Goal: Information Seeking & Learning: Learn about a topic

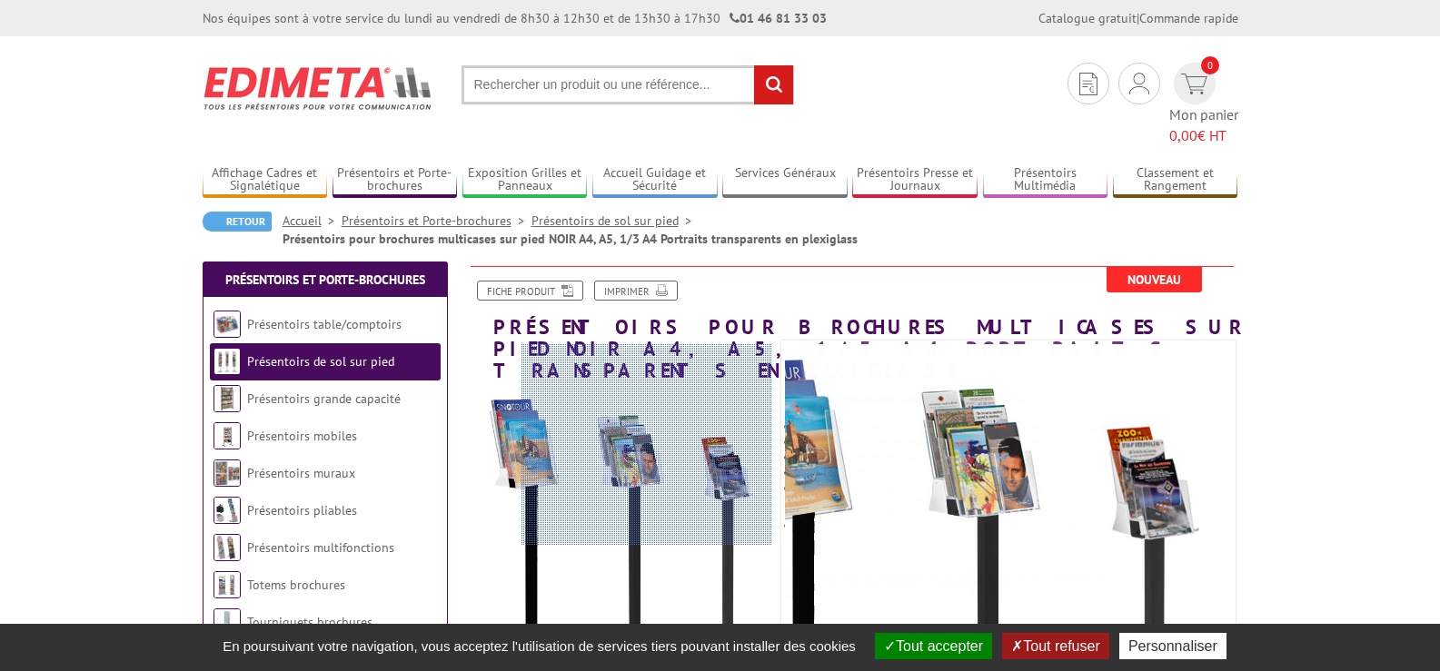
click at [653, 434] on div at bounding box center [646, 444] width 251 height 200
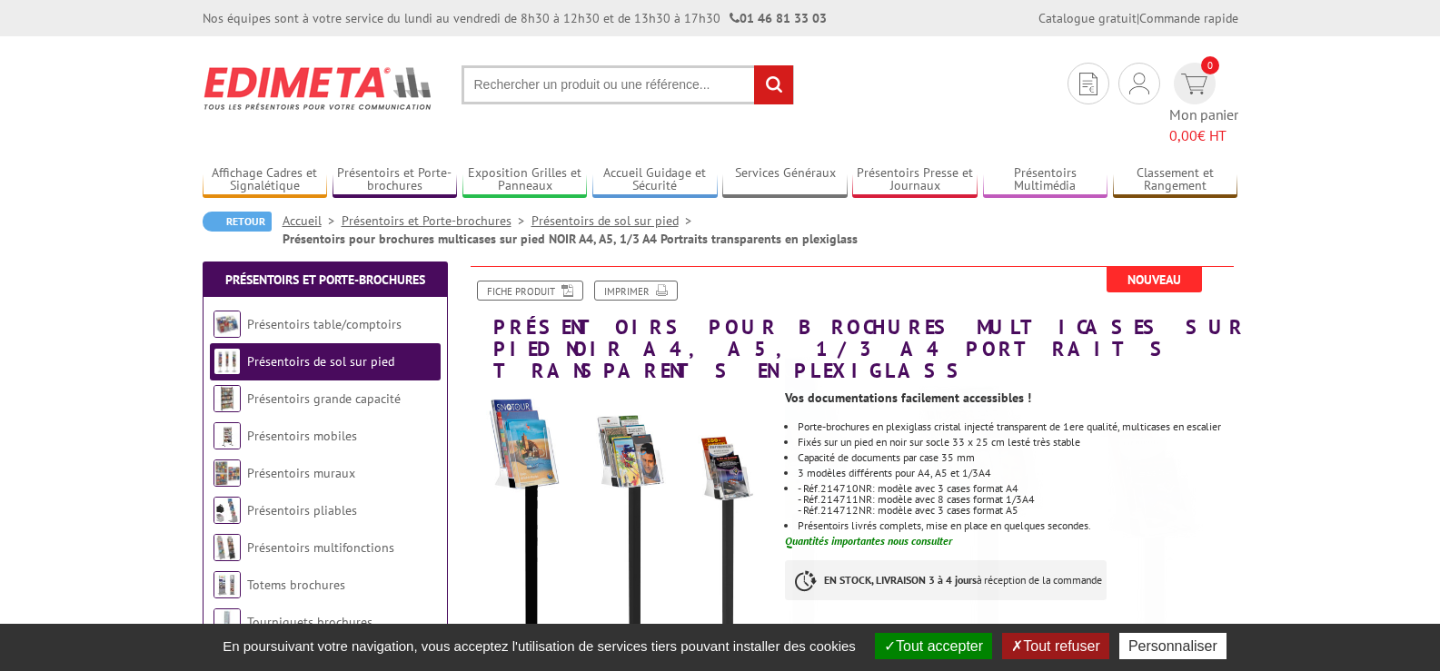
click at [1032, 508] on div "Vos documentations facilement accessibles ! Porte-brochures en plexiglass crist…" at bounding box center [1018, 504] width 466 height 246
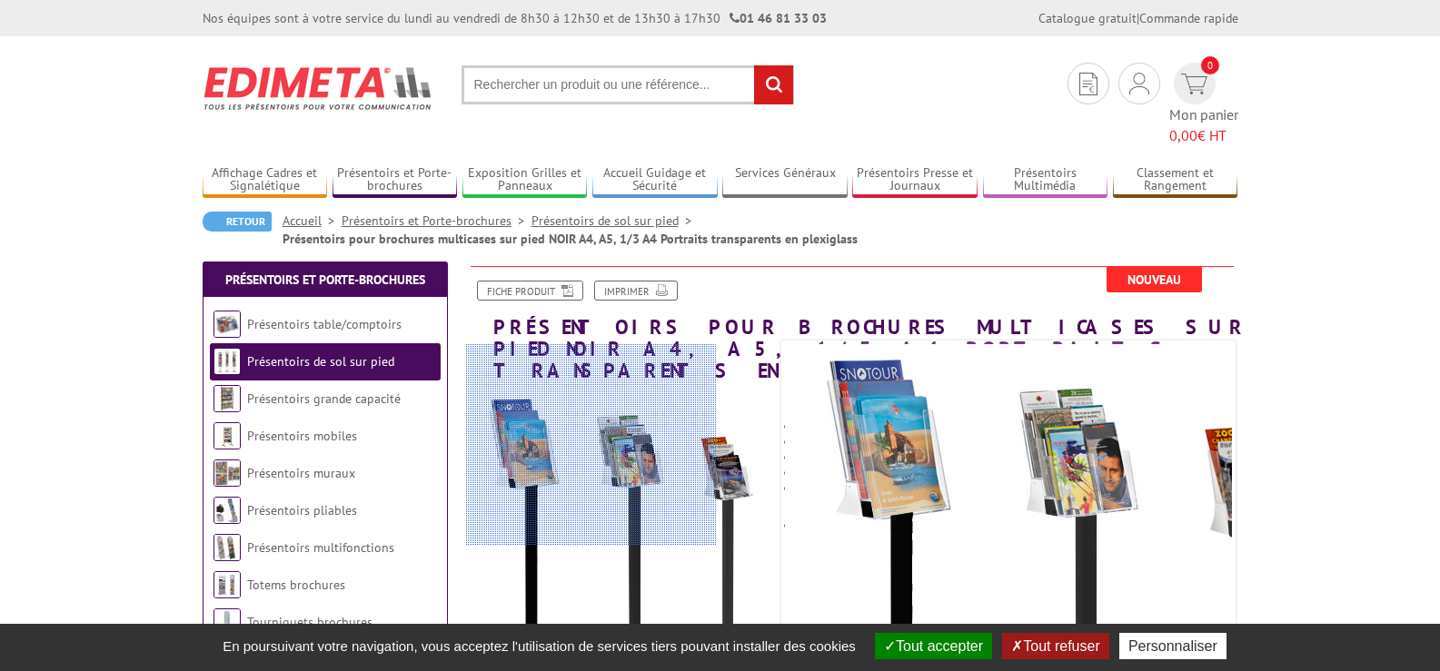
click at [546, 413] on div at bounding box center [591, 444] width 251 height 200
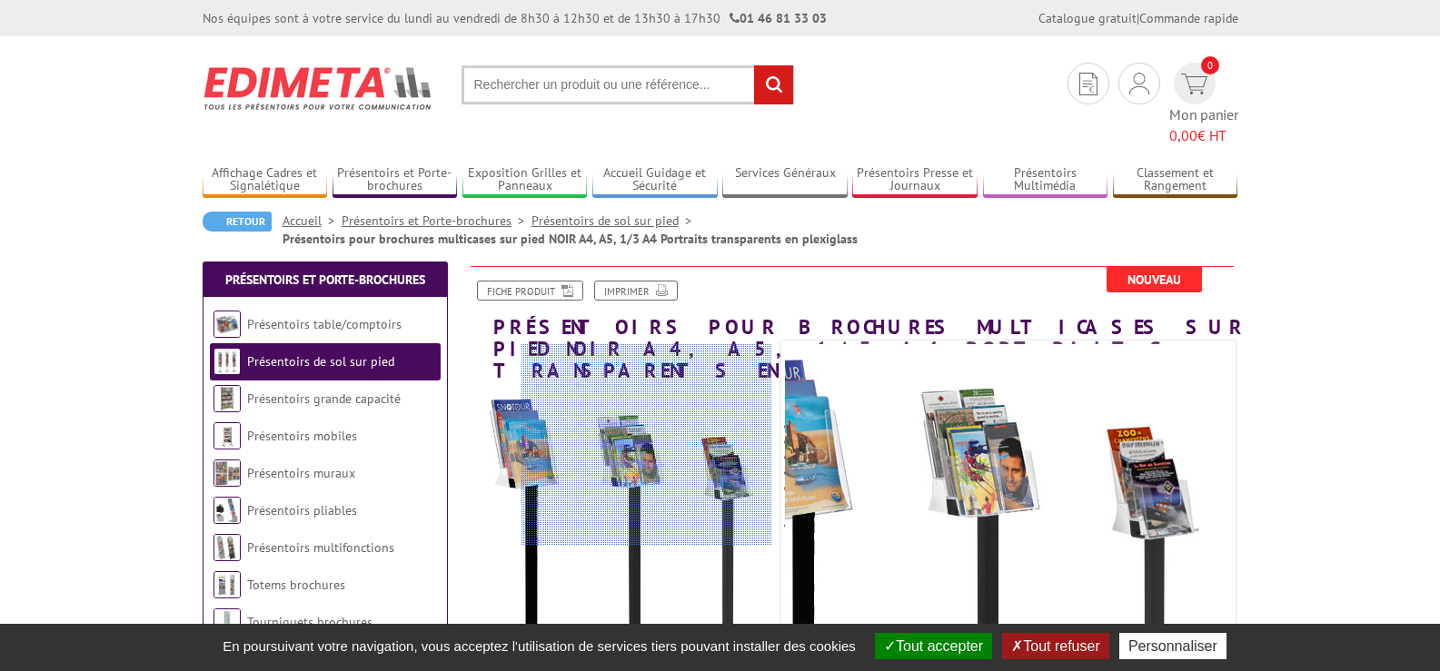
click at [651, 432] on div at bounding box center [646, 444] width 251 height 200
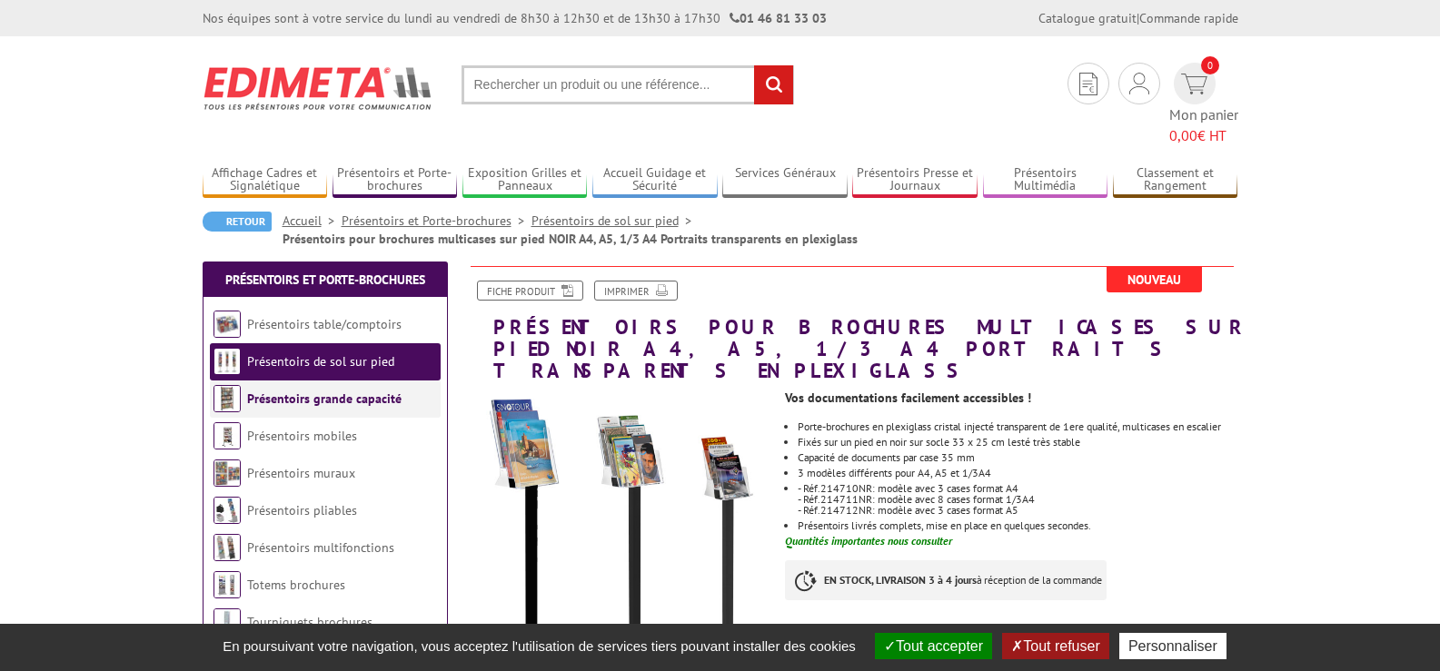
click at [351, 391] on link "Présentoirs grande capacité" at bounding box center [324, 399] width 154 height 16
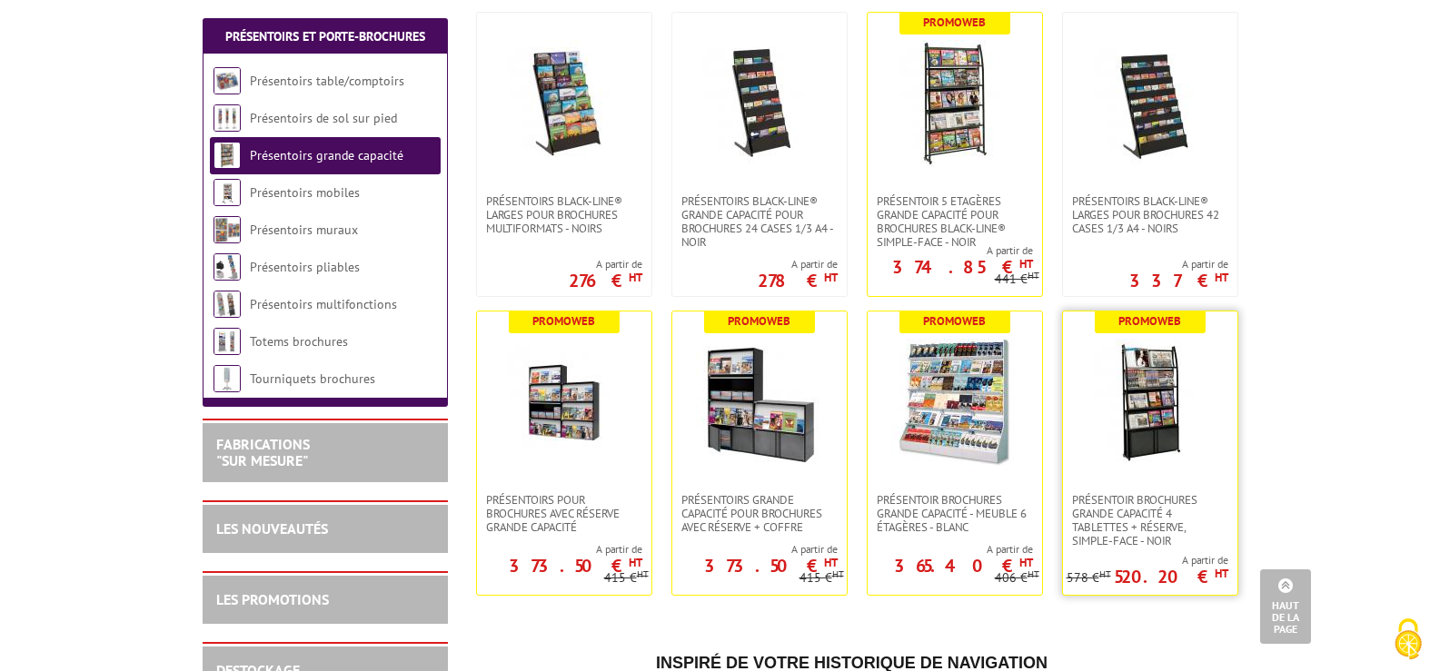
click at [1159, 418] on img at bounding box center [1149, 402] width 127 height 127
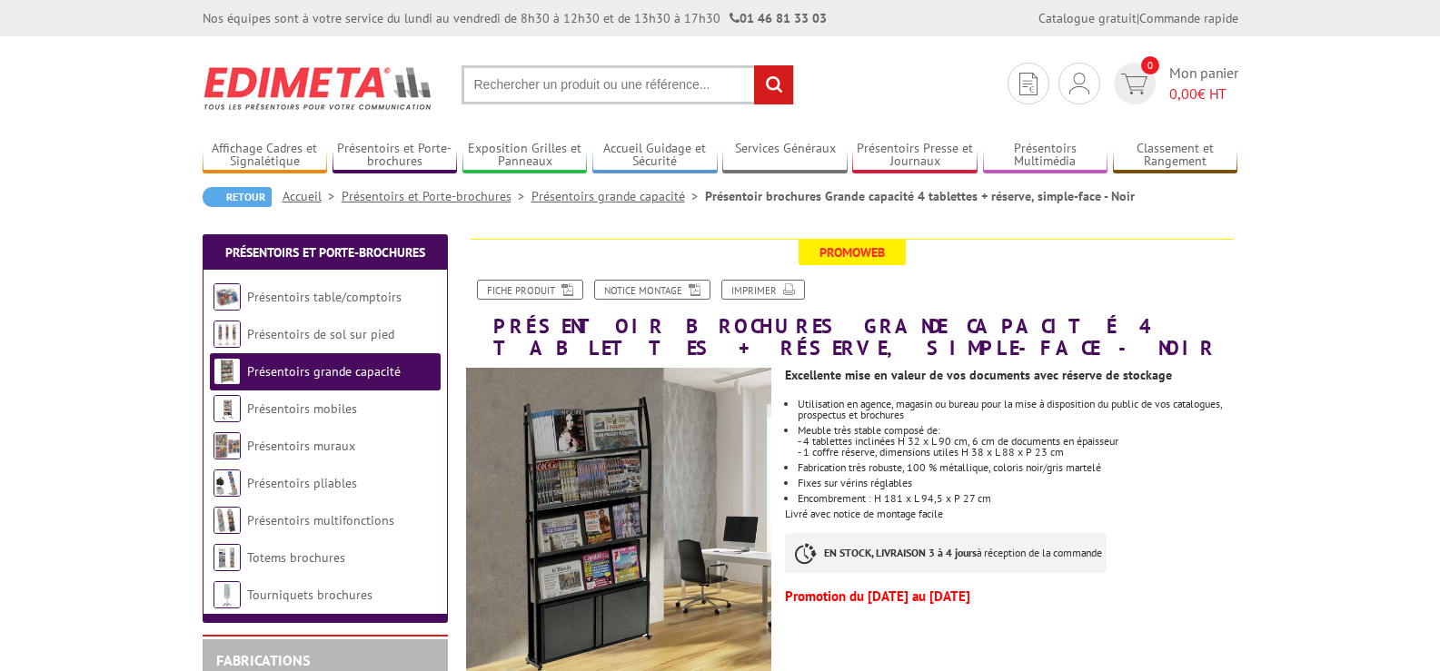
click at [612, 460] on img at bounding box center [619, 521] width 306 height 306
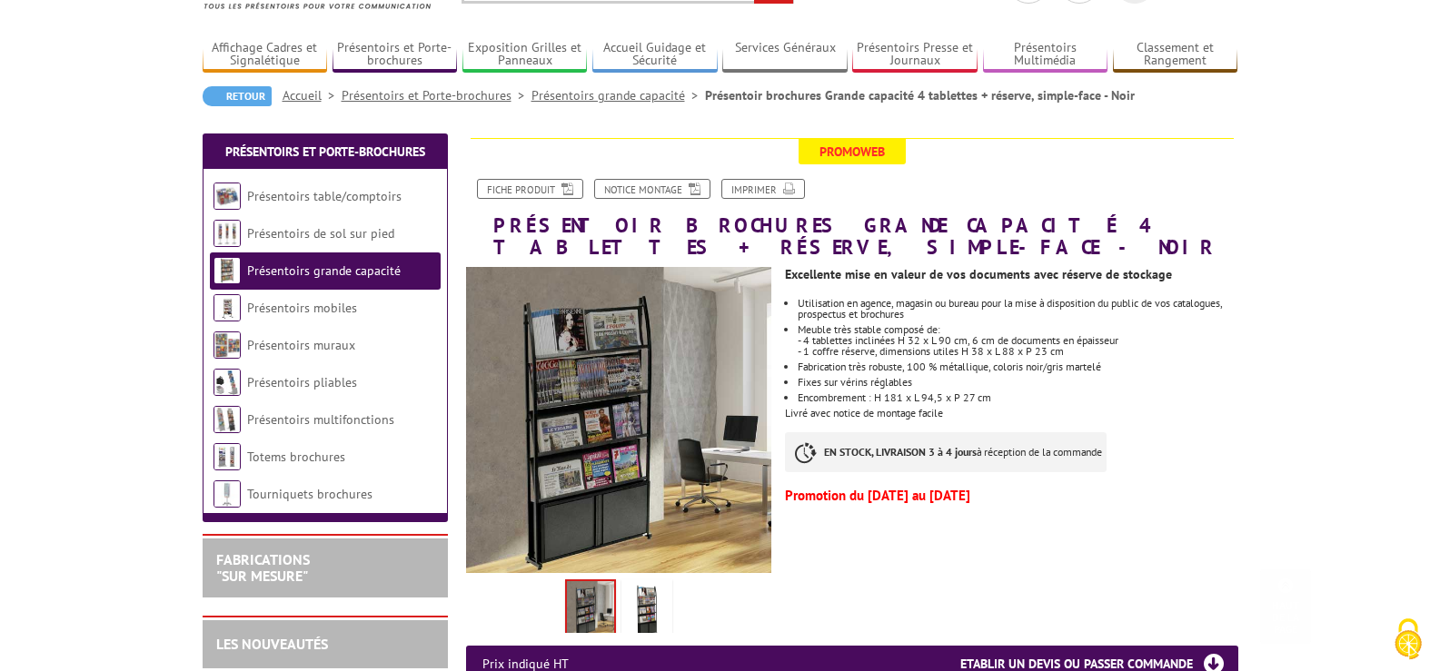
scroll to position [91, 0]
